Goal: Navigation & Orientation: Find specific page/section

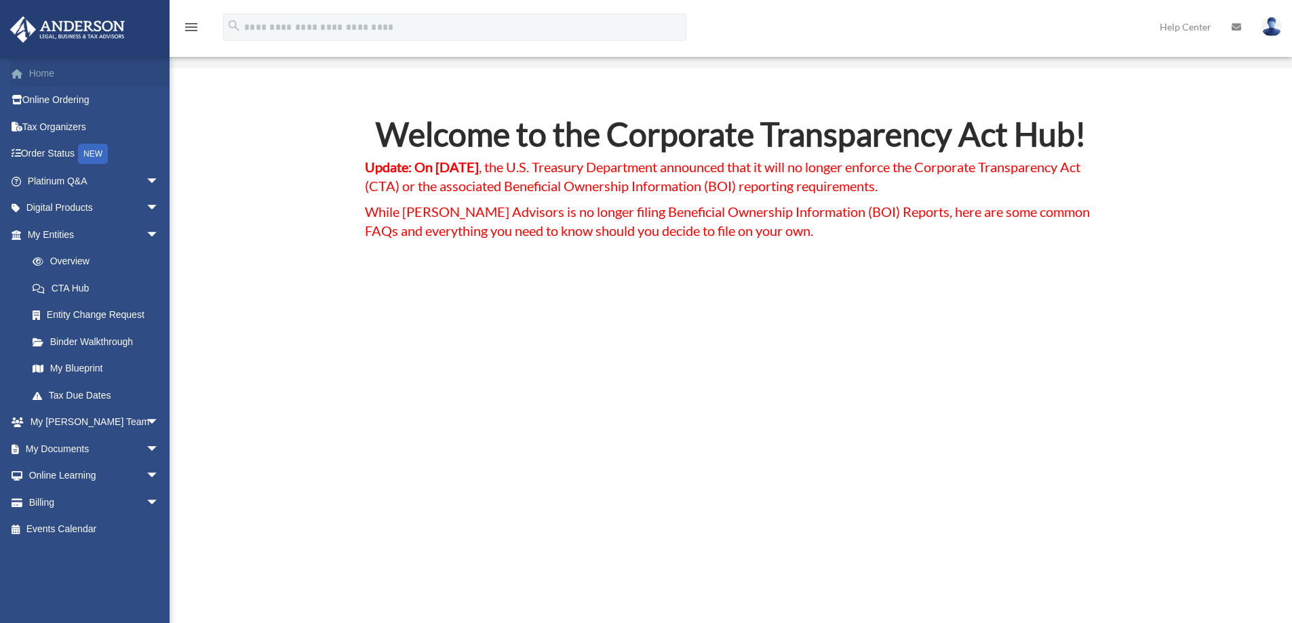
click at [48, 68] on link "Home" at bounding box center [94, 73] width 170 height 27
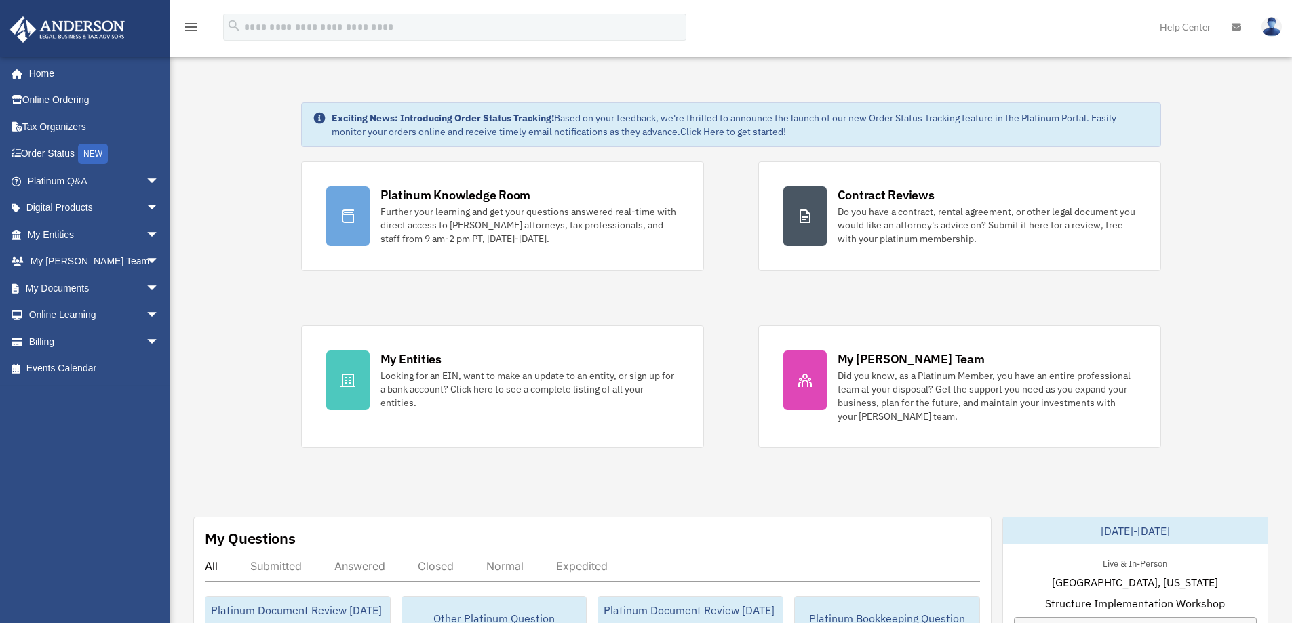
click at [722, 246] on div "Platinum Knowledge Room Further your learning and get your questions answered r…" at bounding box center [731, 304] width 860 height 287
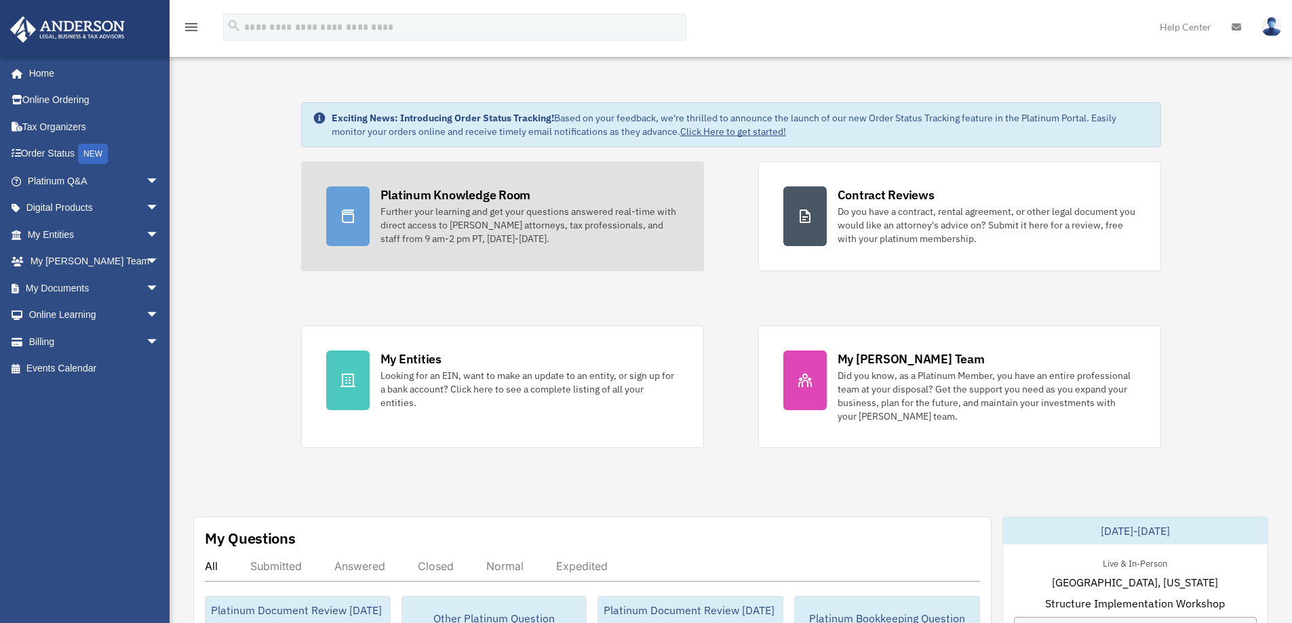
click at [521, 220] on div "Further your learning and get your questions answered real-time with direct acc…" at bounding box center [529, 225] width 298 height 41
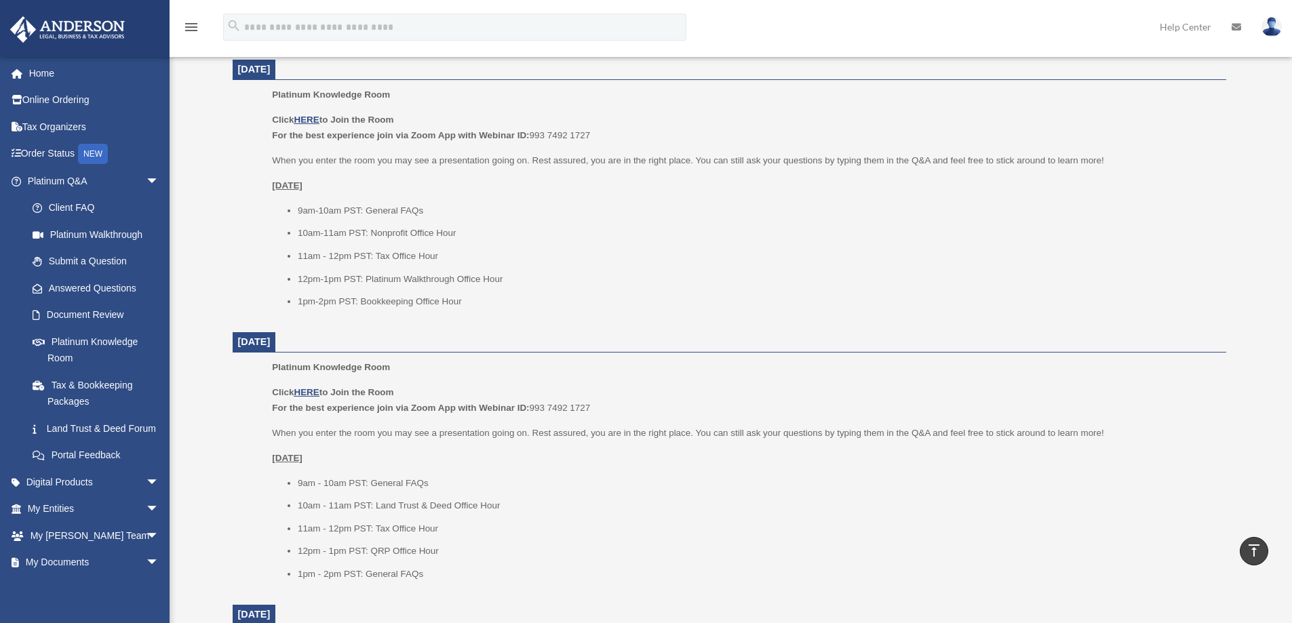
scroll to position [542, 0]
click at [829, 292] on ul "9am-10am PST: General FAQs 10am-11am PST: Nonprofit Office Hour 11am - 12pm PST…" at bounding box center [744, 256] width 944 height 107
click at [41, 77] on link "Home" at bounding box center [94, 73] width 170 height 27
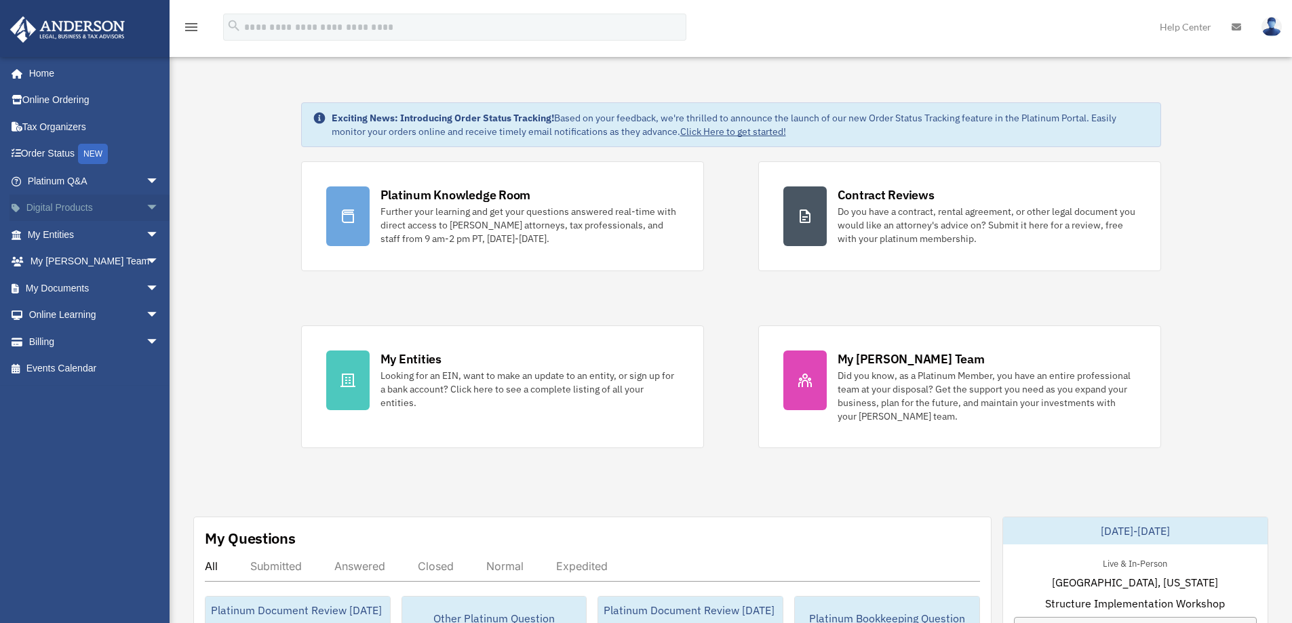
click at [146, 203] on span "arrow_drop_down" at bounding box center [159, 209] width 27 height 28
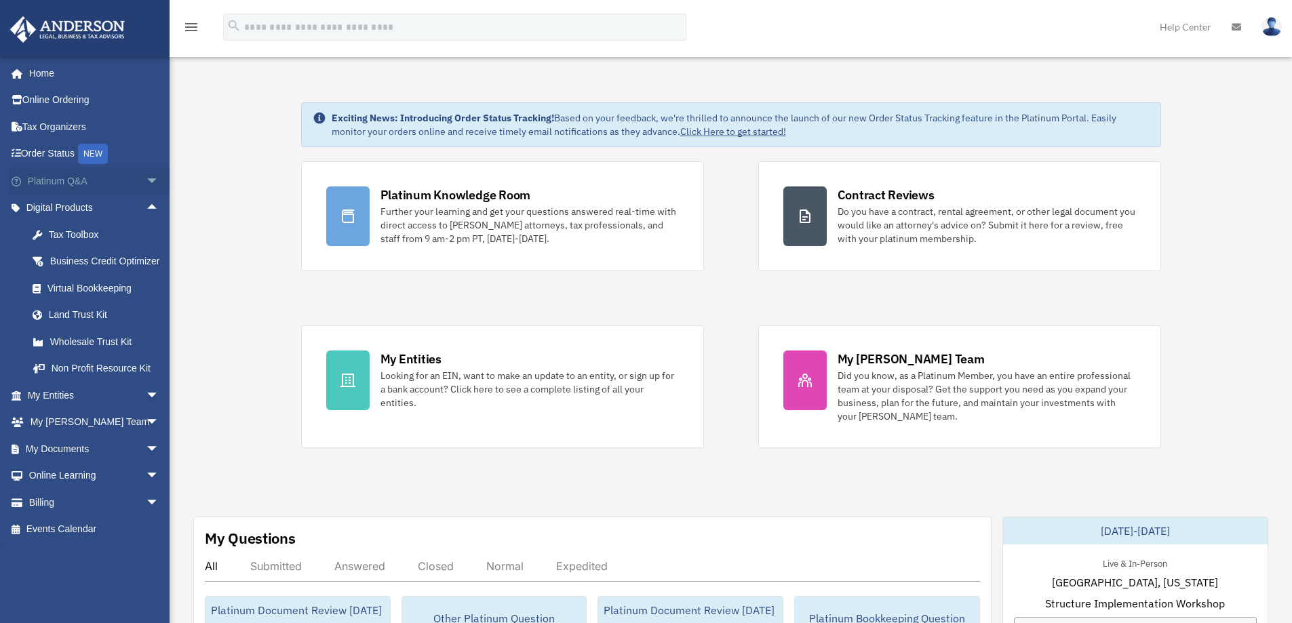
click at [146, 179] on span "arrow_drop_down" at bounding box center [159, 181] width 27 height 28
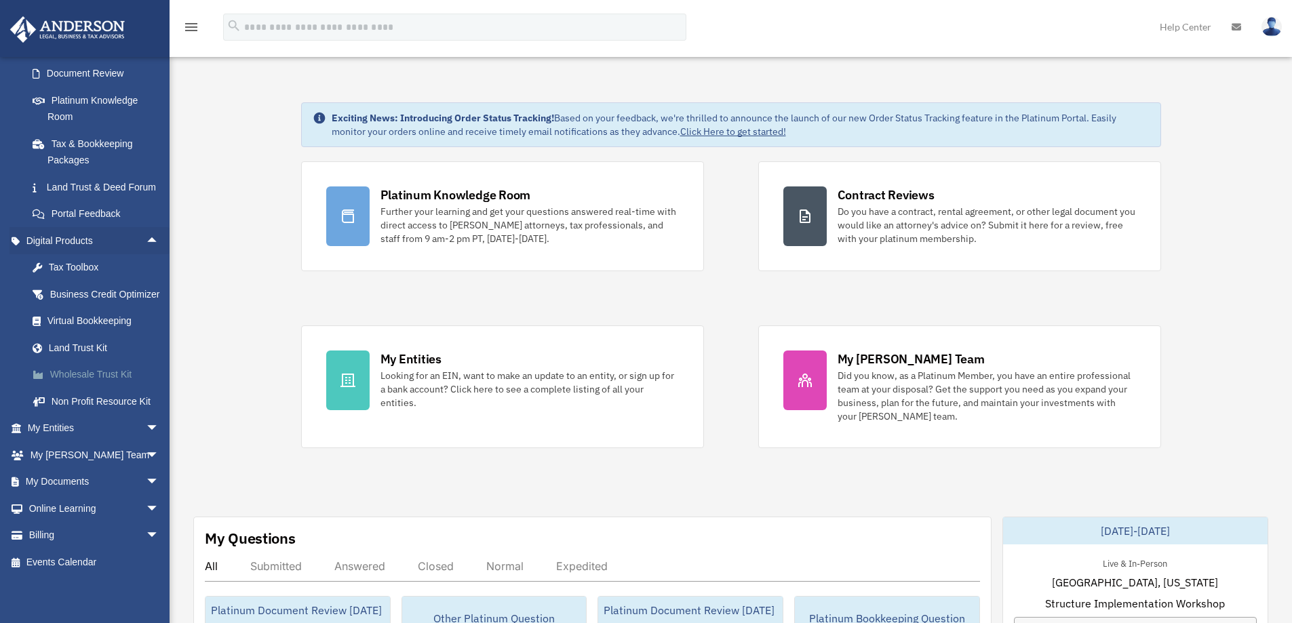
scroll to position [276, 0]
click at [146, 427] on span "arrow_drop_down" at bounding box center [159, 428] width 27 height 28
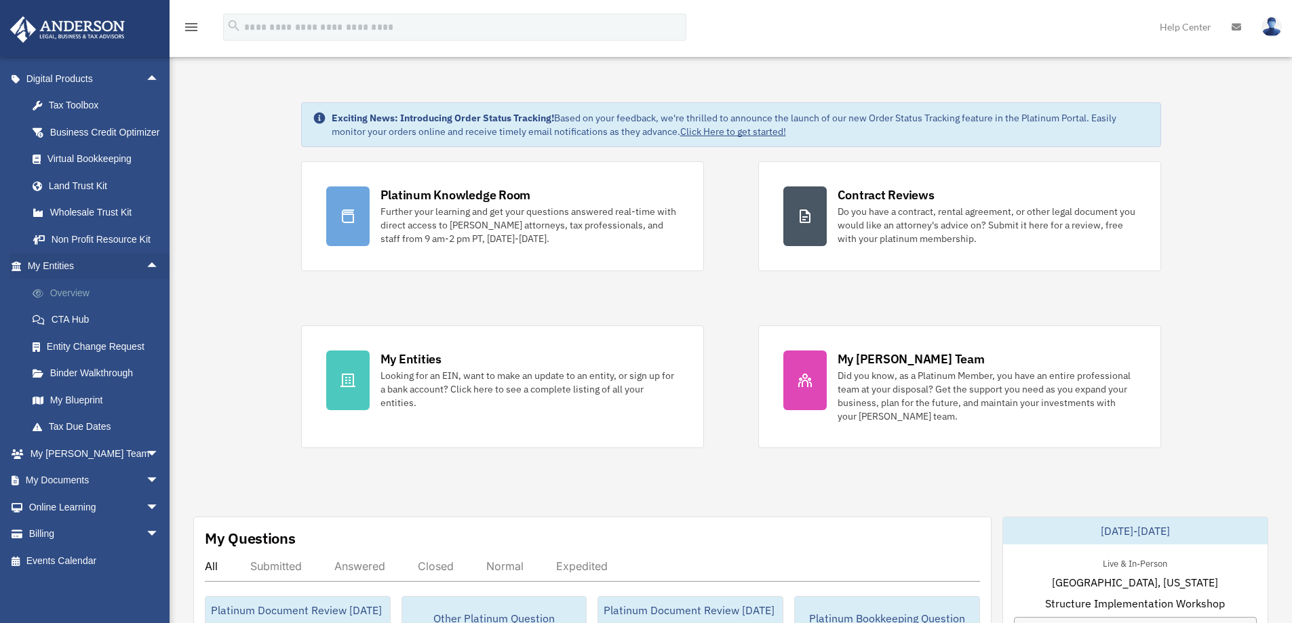
scroll to position [412, 0]
